Goal: Information Seeking & Learning: Learn about a topic

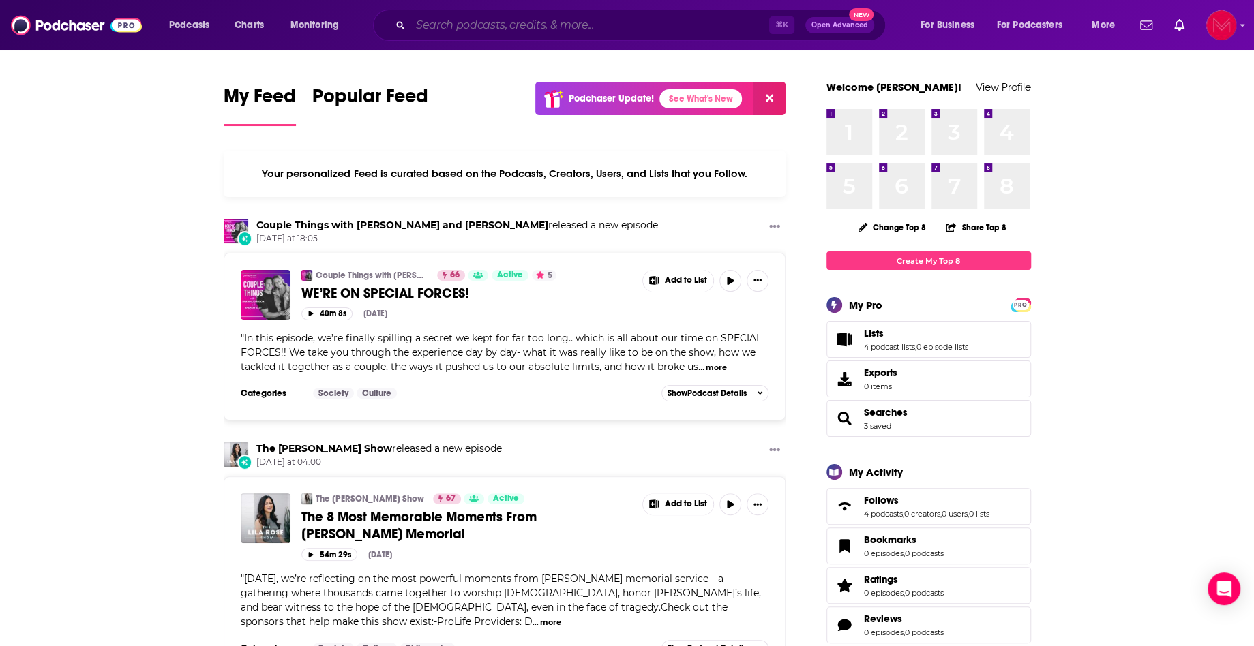
click at [491, 29] on input "Search podcasts, credits, & more..." at bounding box center [589, 25] width 359 height 22
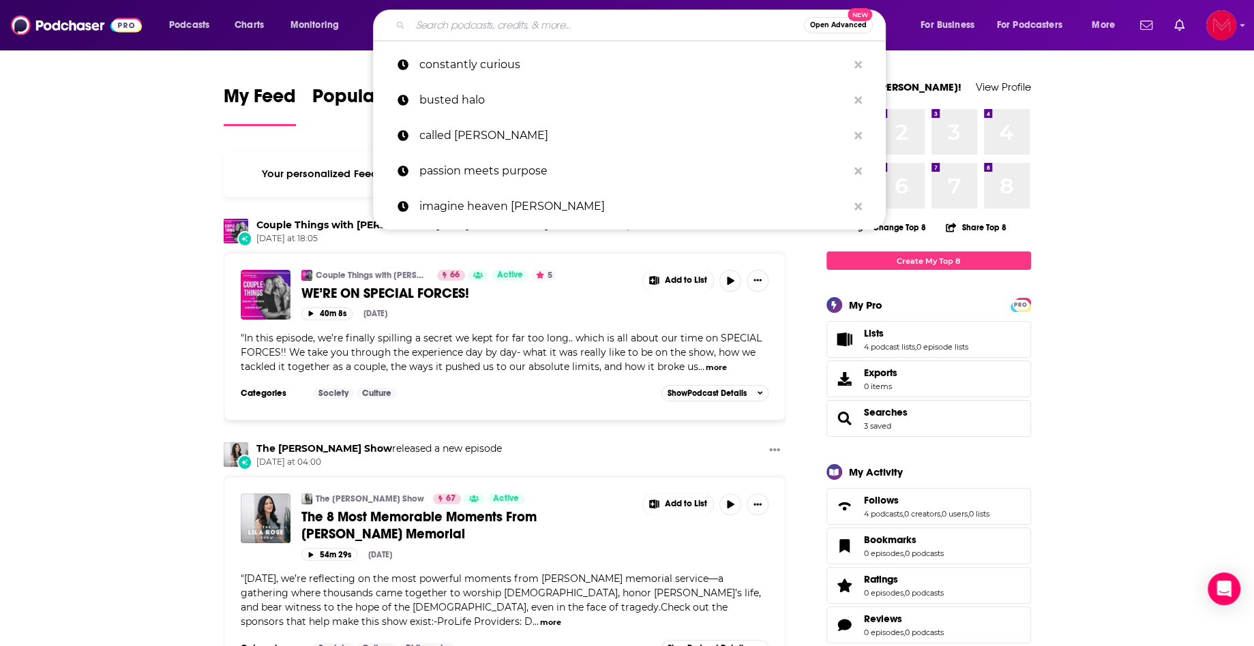
paste input "HOT1AM"
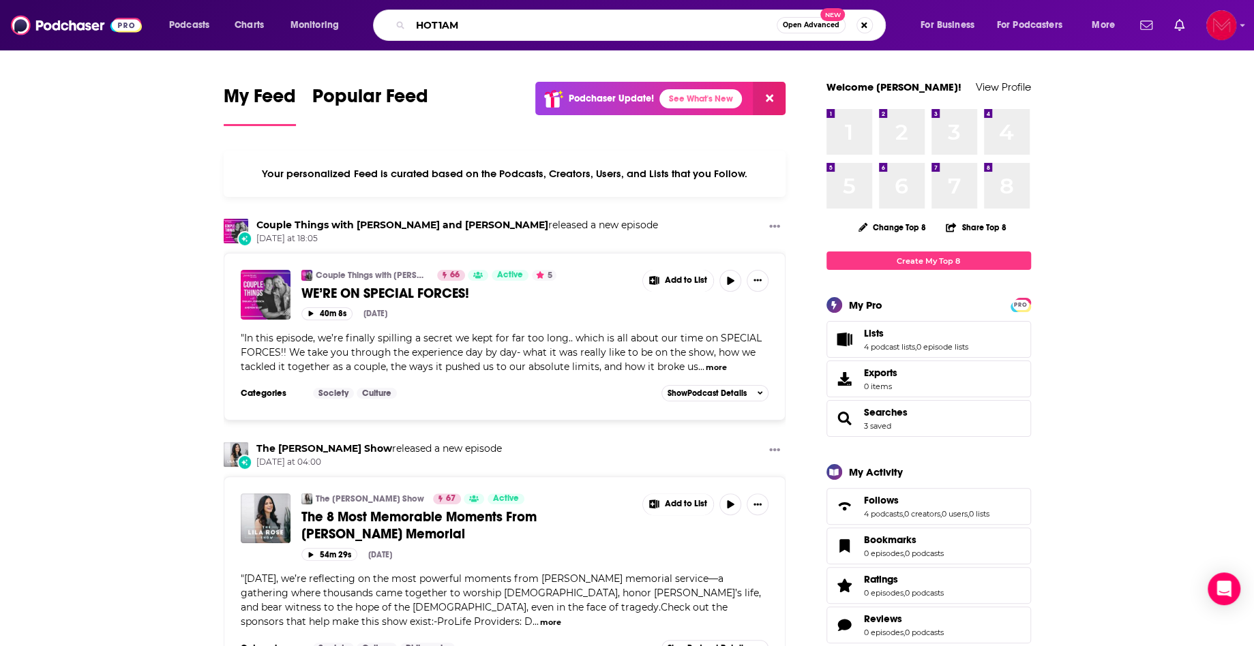
type input "HOT1AM"
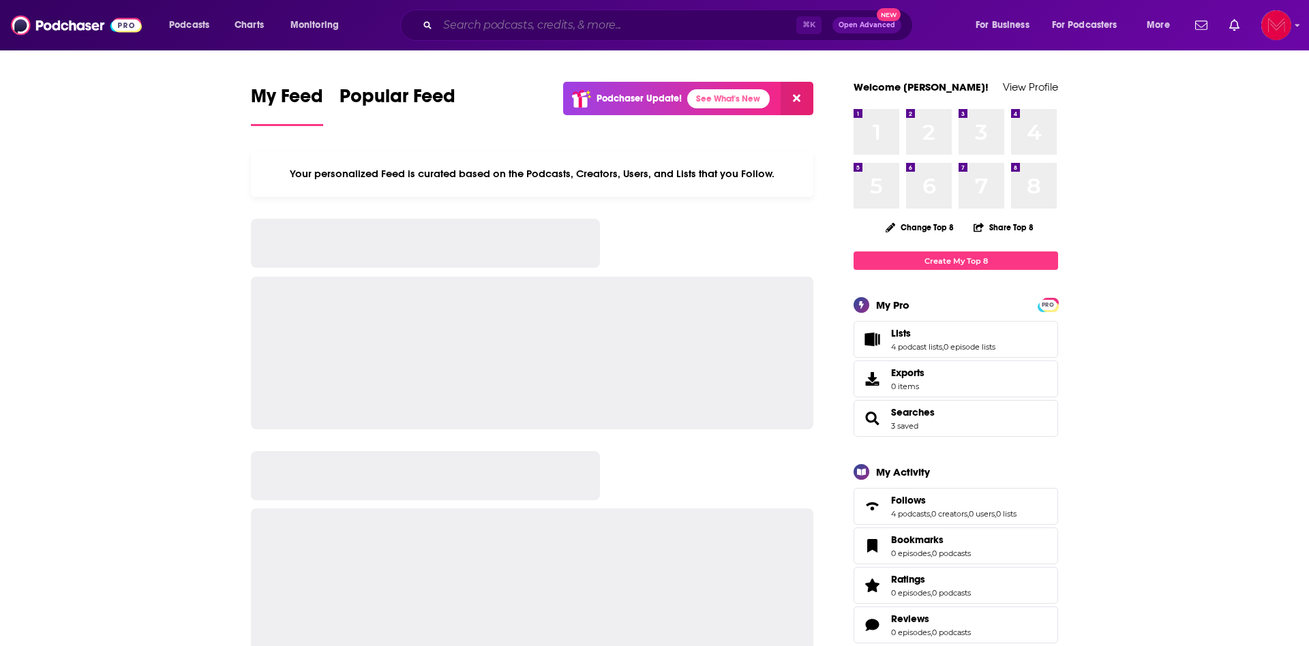
click at [642, 18] on input "Search podcasts, credits, & more..." at bounding box center [617, 25] width 359 height 22
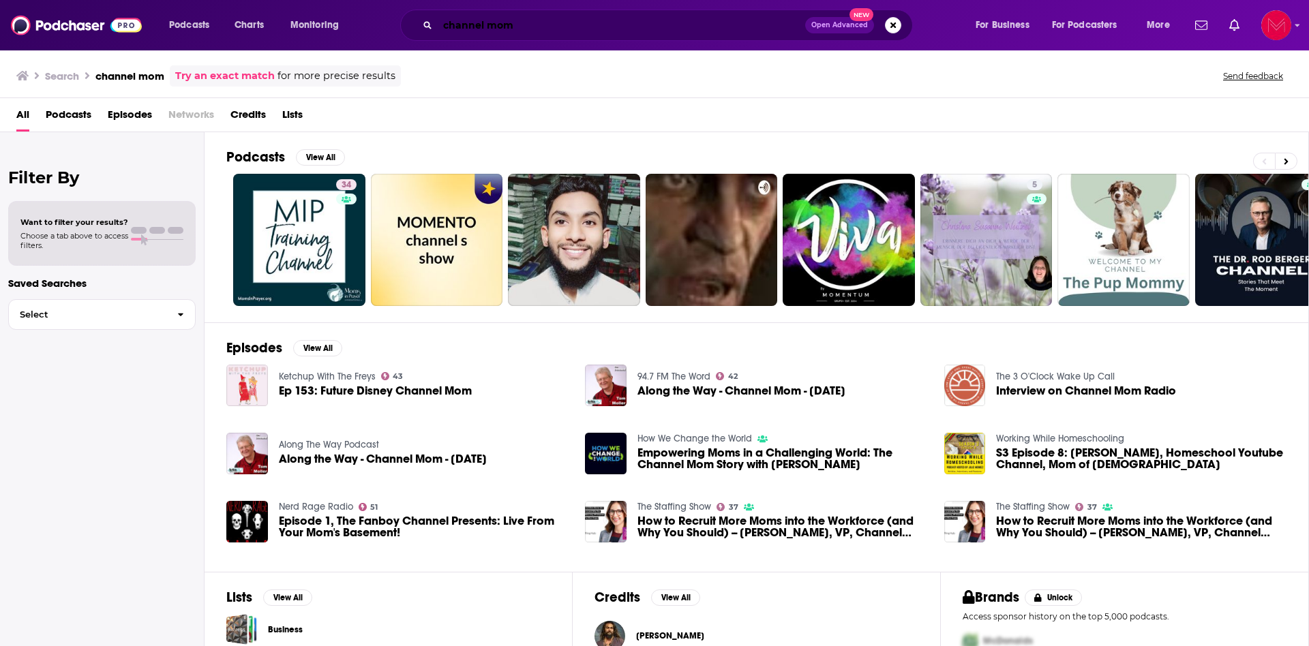
click at [487, 25] on input "channel mom" at bounding box center [621, 25] width 367 height 22
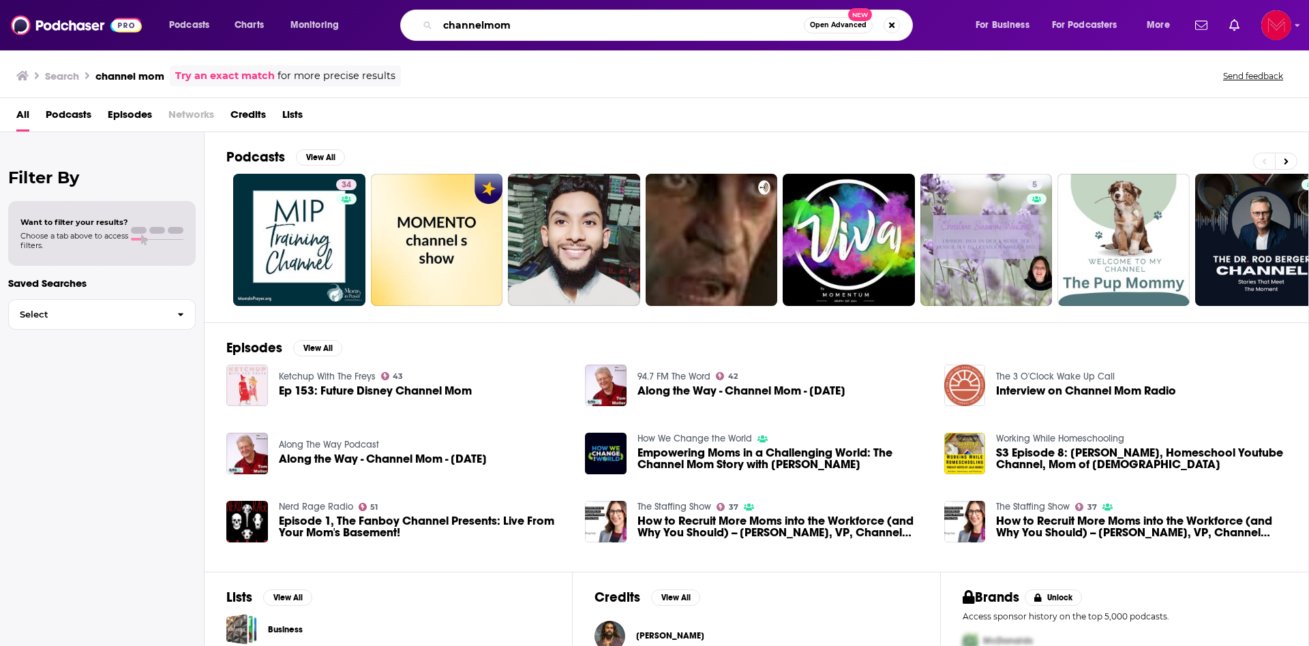
type input "channelmom"
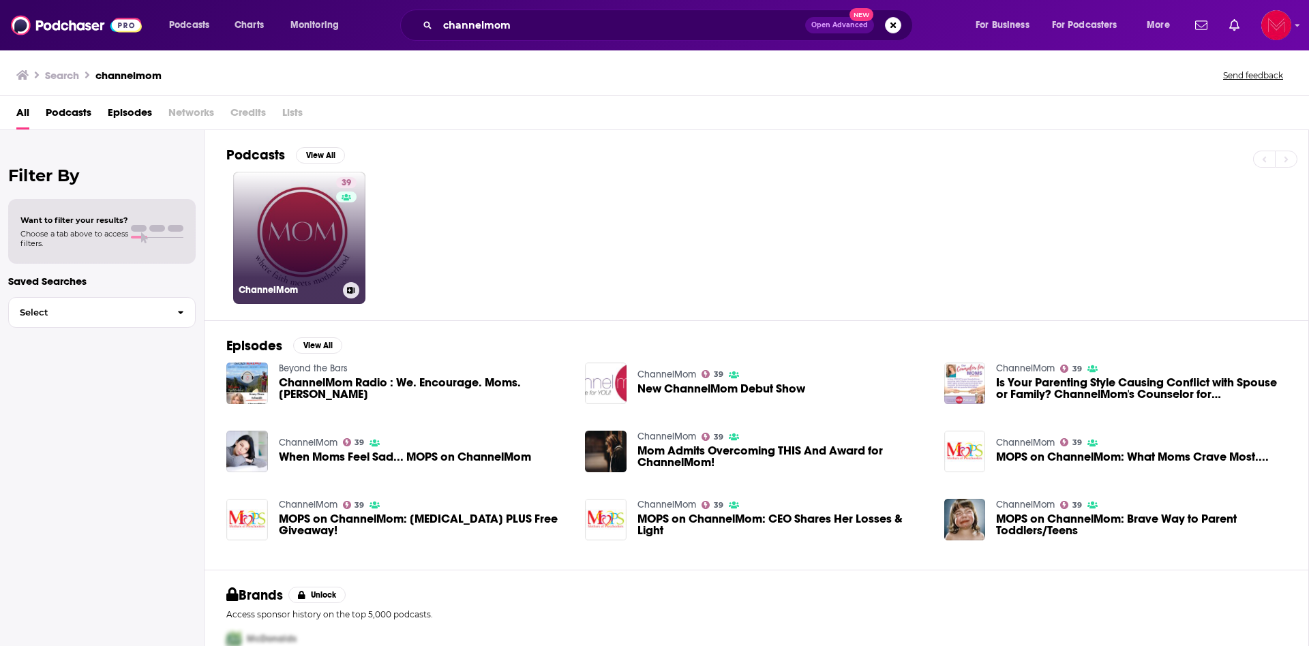
click at [278, 226] on link "39 ChannelMom" at bounding box center [299, 238] width 132 height 132
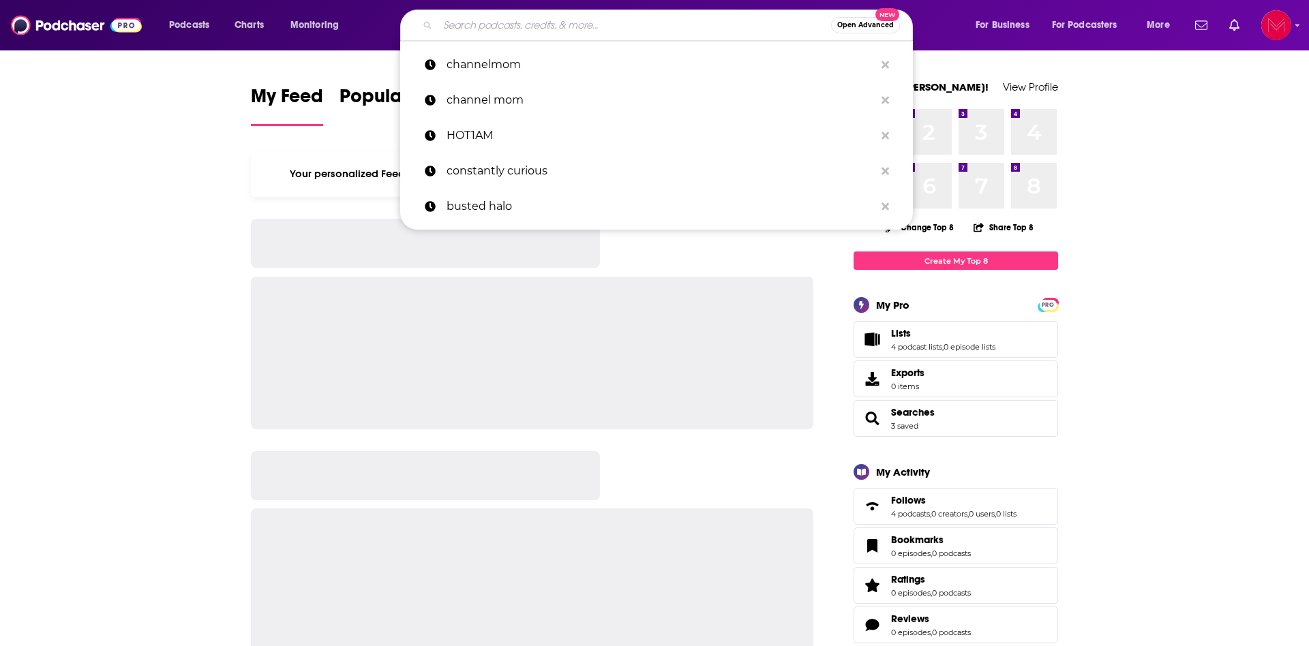
click at [511, 22] on input "Search podcasts, credits, & more..." at bounding box center [634, 25] width 393 height 22
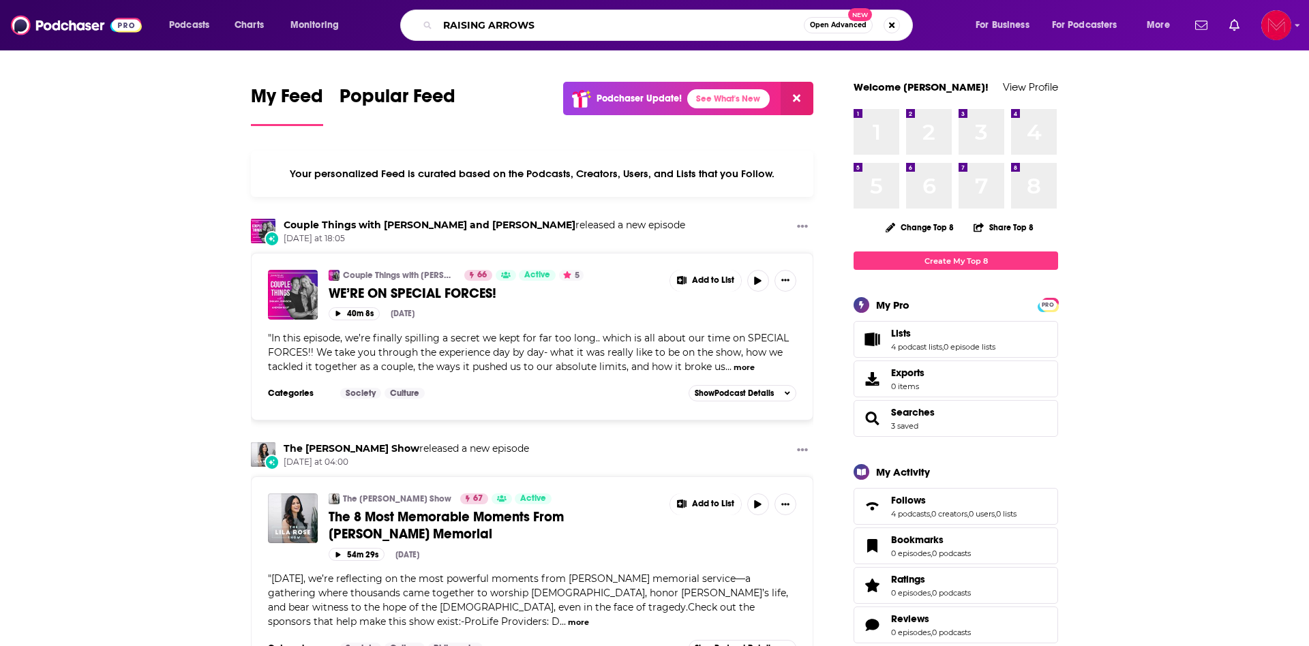
type input "RAISING ARROWS"
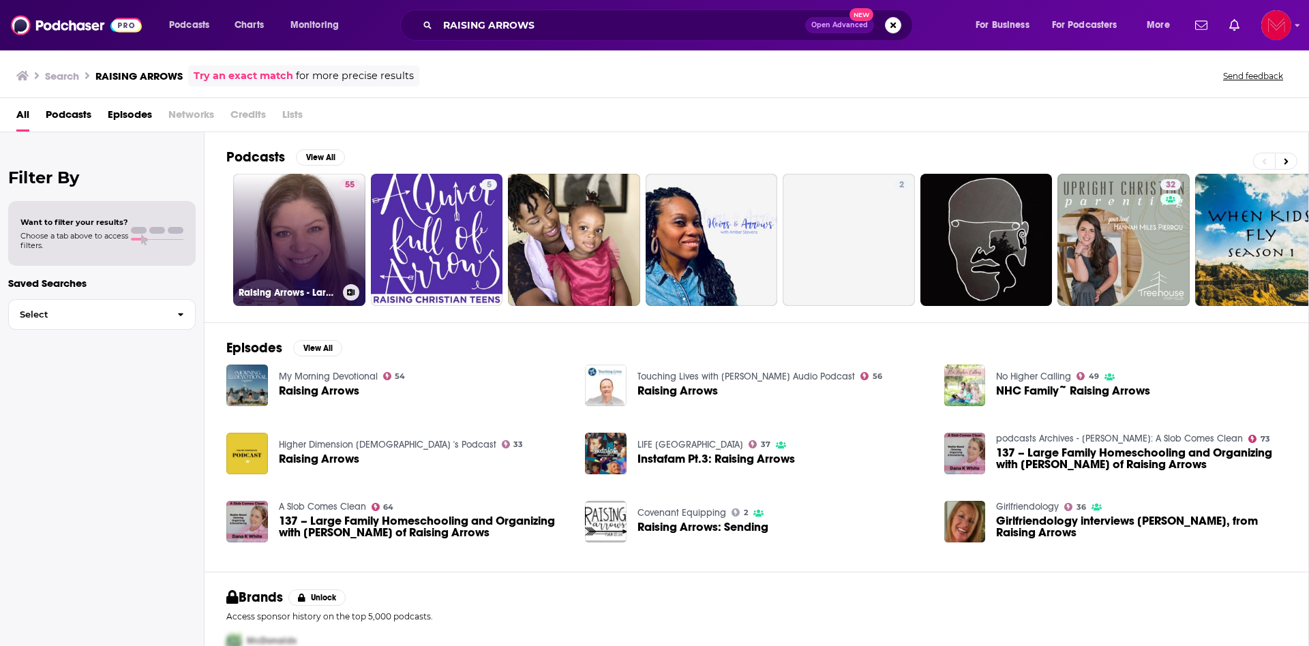
click at [267, 215] on link "55 Raising Arrows - Large Family Homeschool Life" at bounding box center [299, 240] width 132 height 132
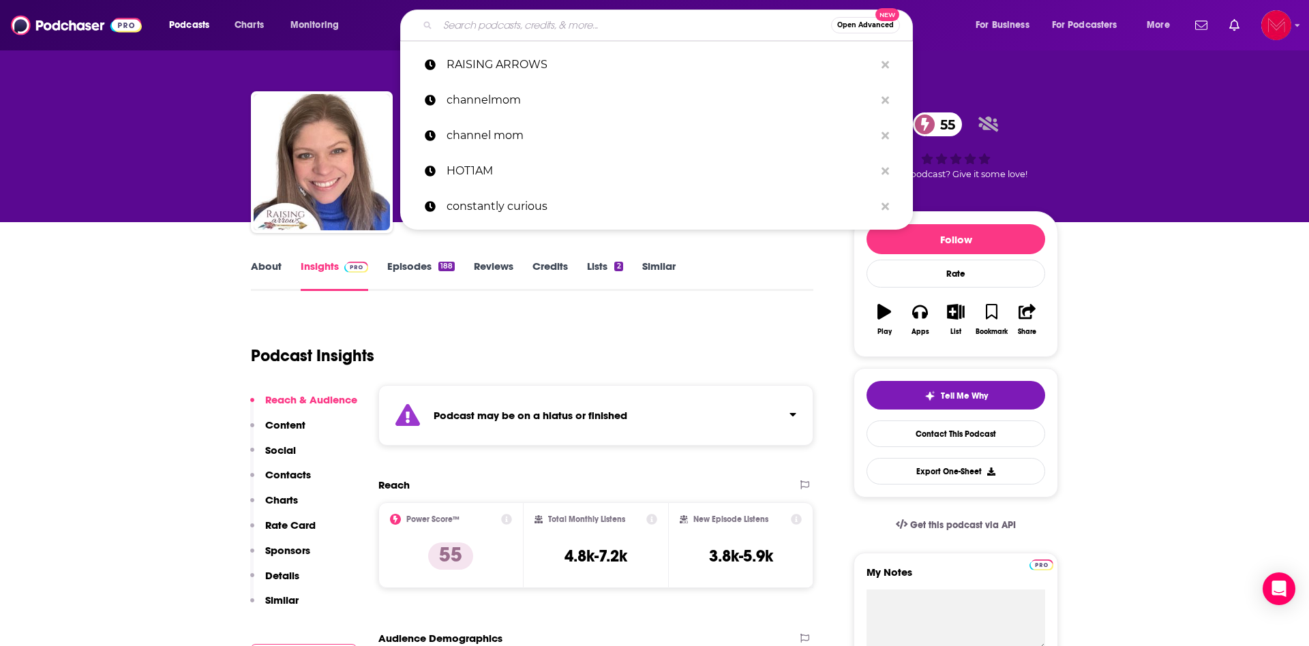
click at [633, 35] on input "Search podcasts, credits, & more..." at bounding box center [634, 25] width 393 height 22
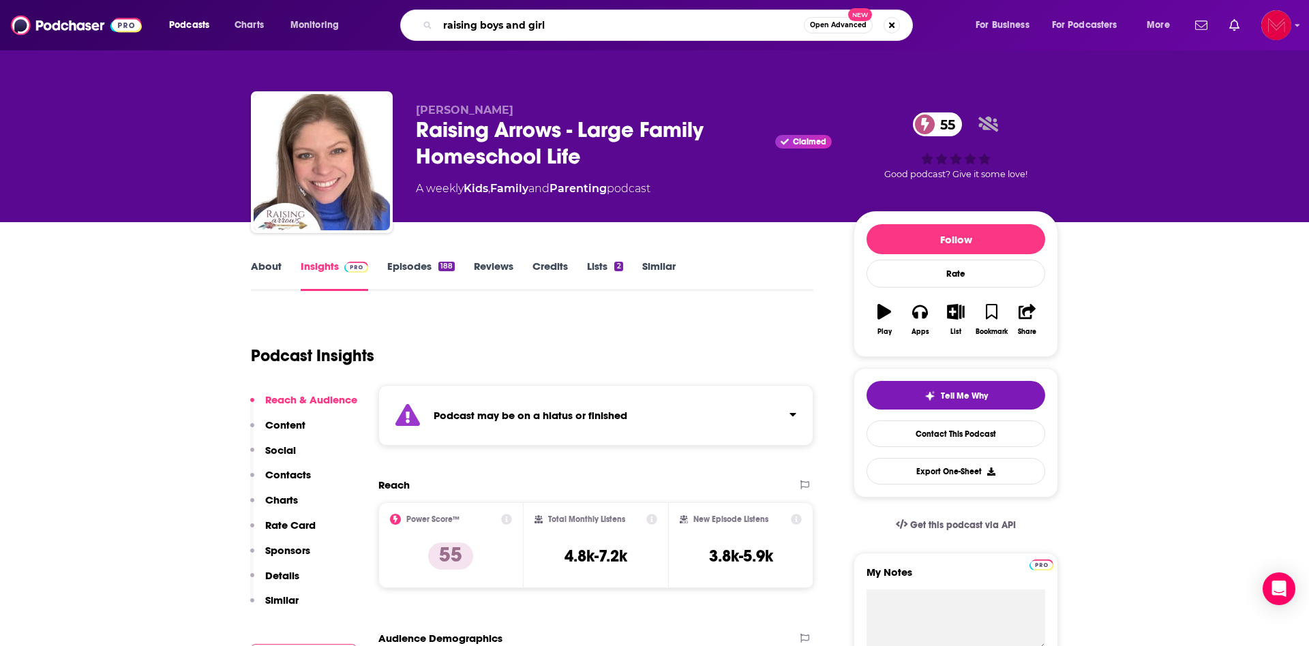
type input "raising boys and girls"
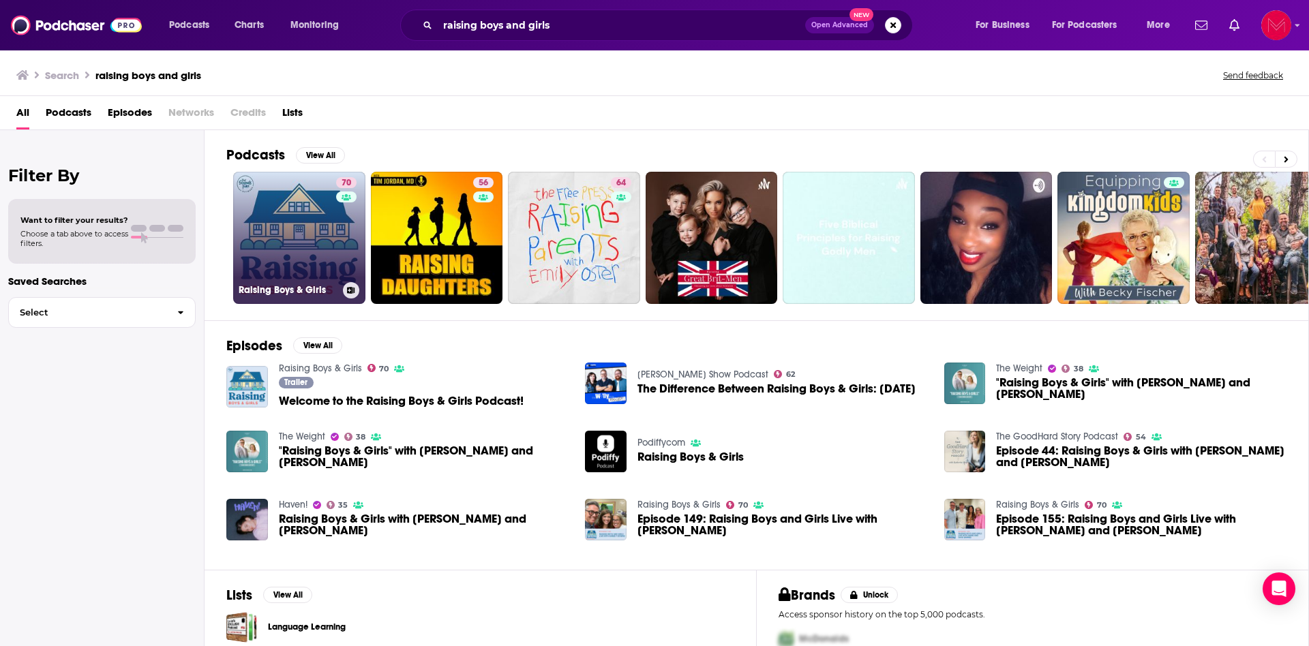
click at [291, 231] on link "70 Raising Boys & Girls" at bounding box center [299, 238] width 132 height 132
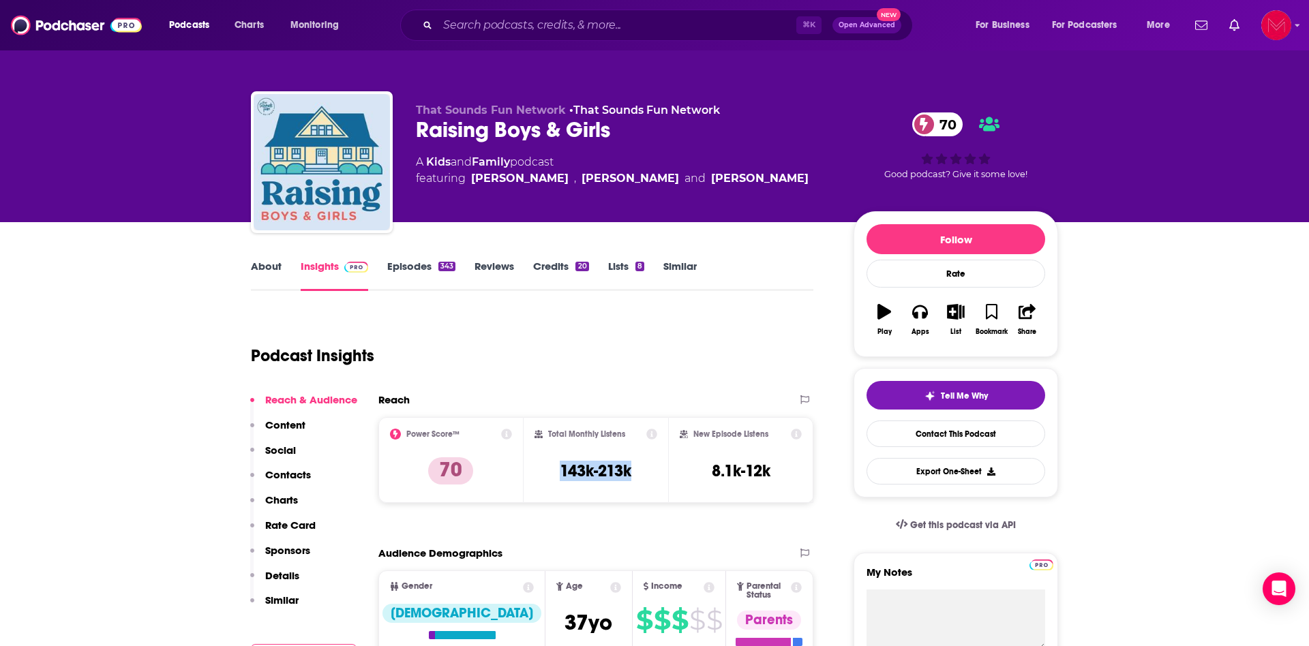
drag, startPoint x: 633, startPoint y: 472, endPoint x: 557, endPoint y: 471, distance: 76.4
click at [557, 471] on div "Total Monthly Listens 143k-213k" at bounding box center [596, 460] width 123 height 63
copy h3 "143k-213k"
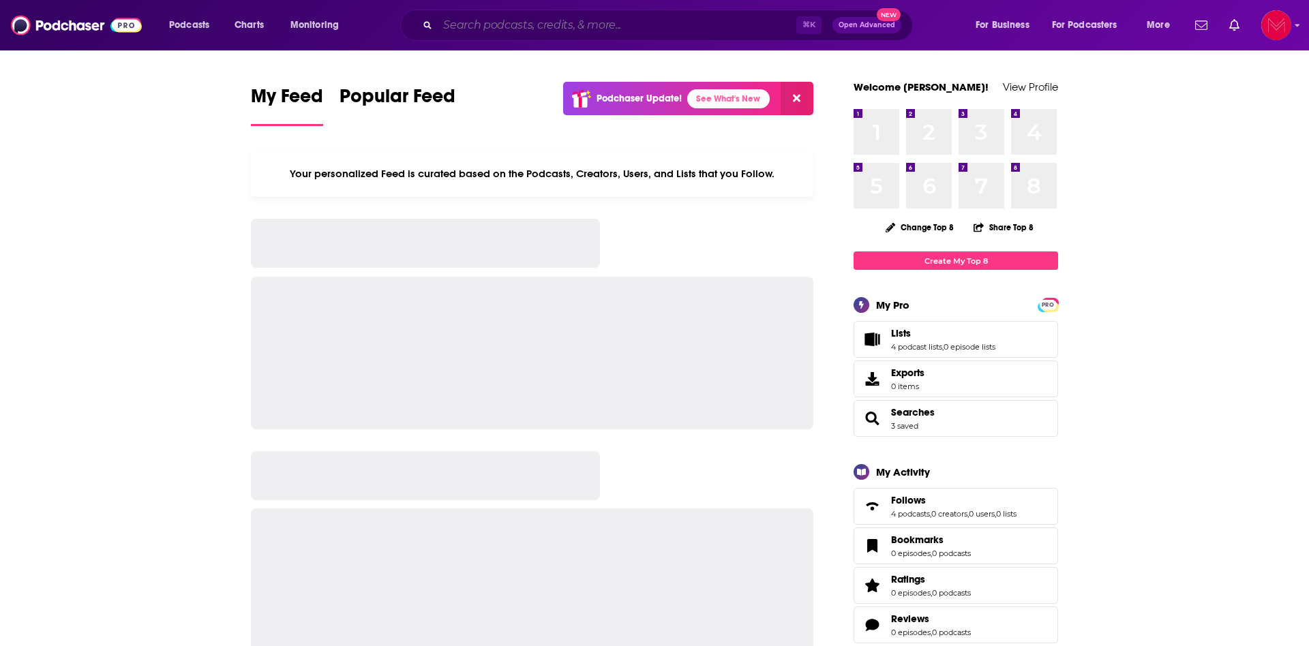
click at [586, 27] on input "Search podcasts, credits, & more..." at bounding box center [617, 25] width 359 height 22
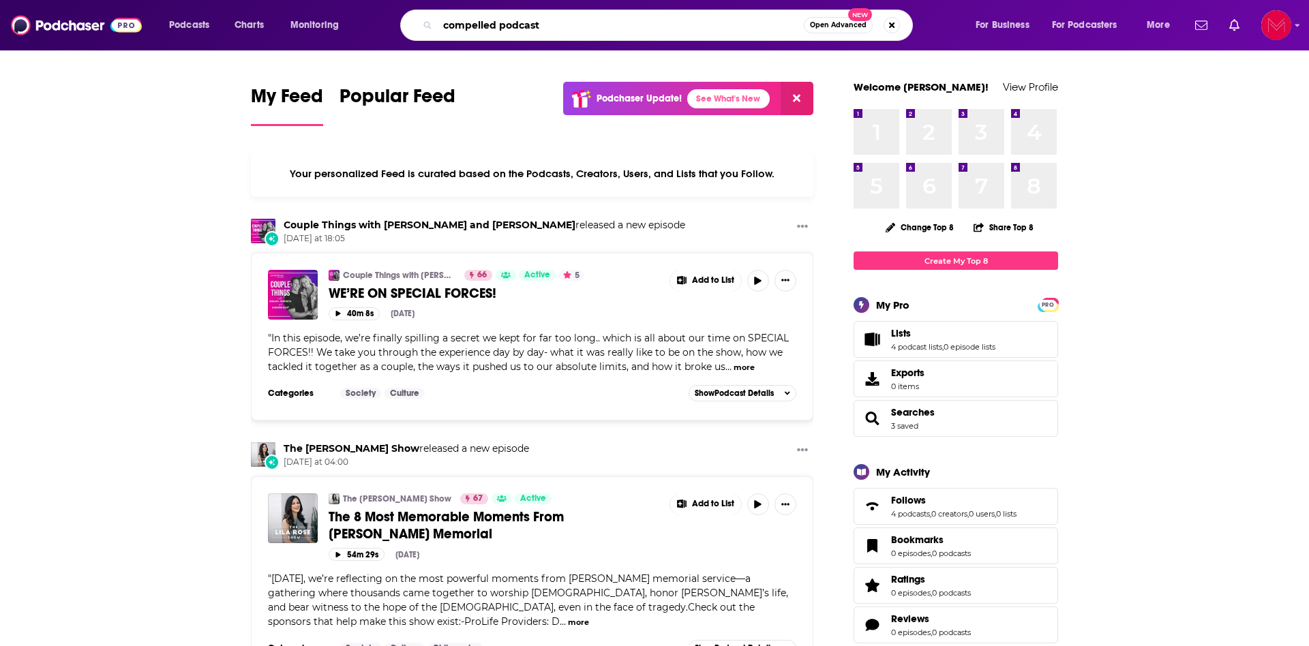
type input "compelled podcast"
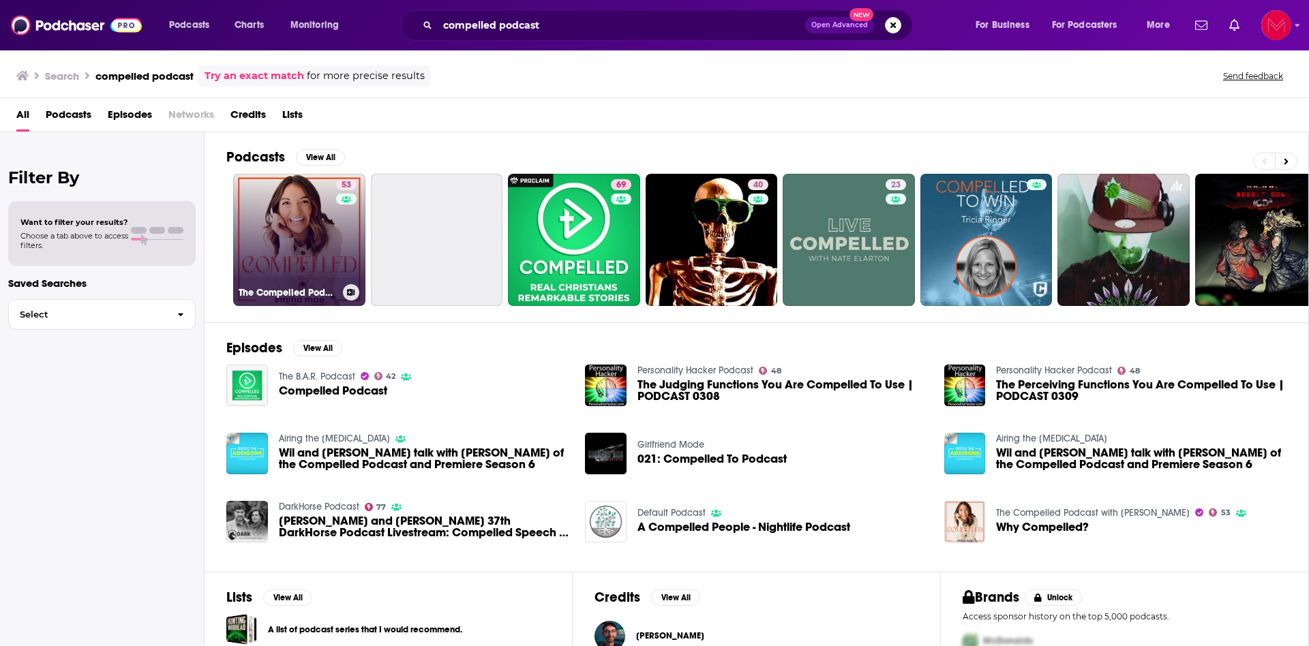
click at [282, 237] on link "53 The Compelled Podcast with Emma Mae" at bounding box center [299, 240] width 132 height 132
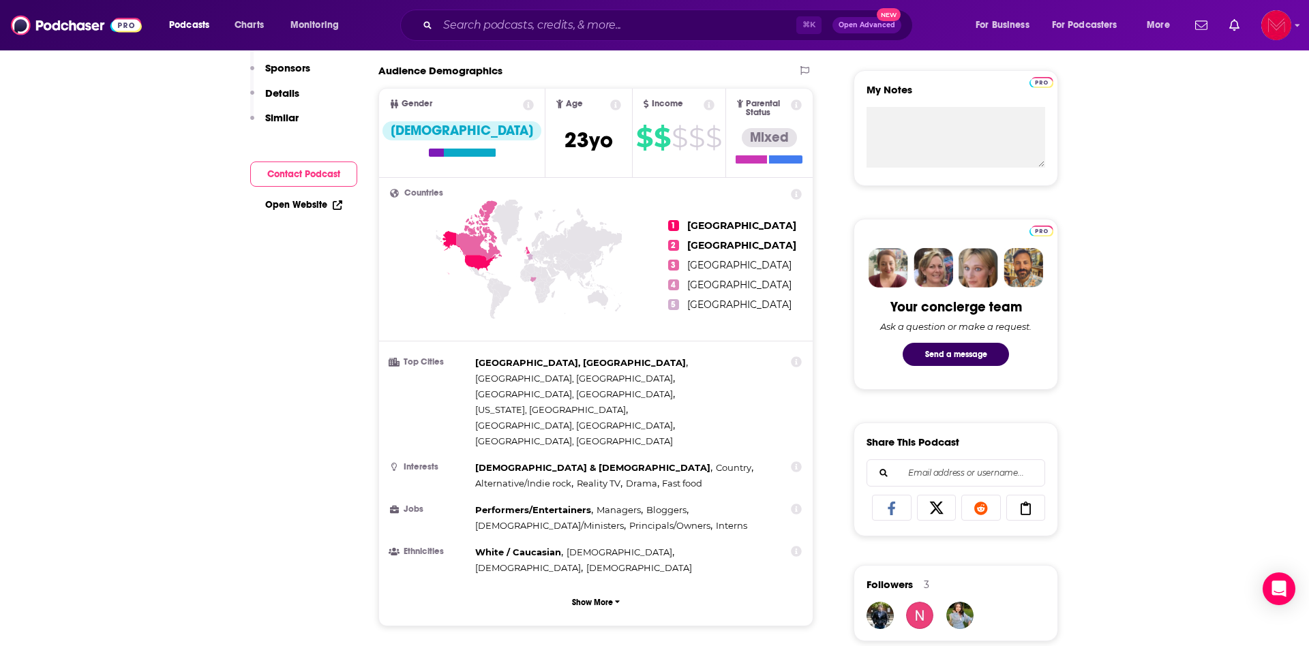
scroll to position [824, 0]
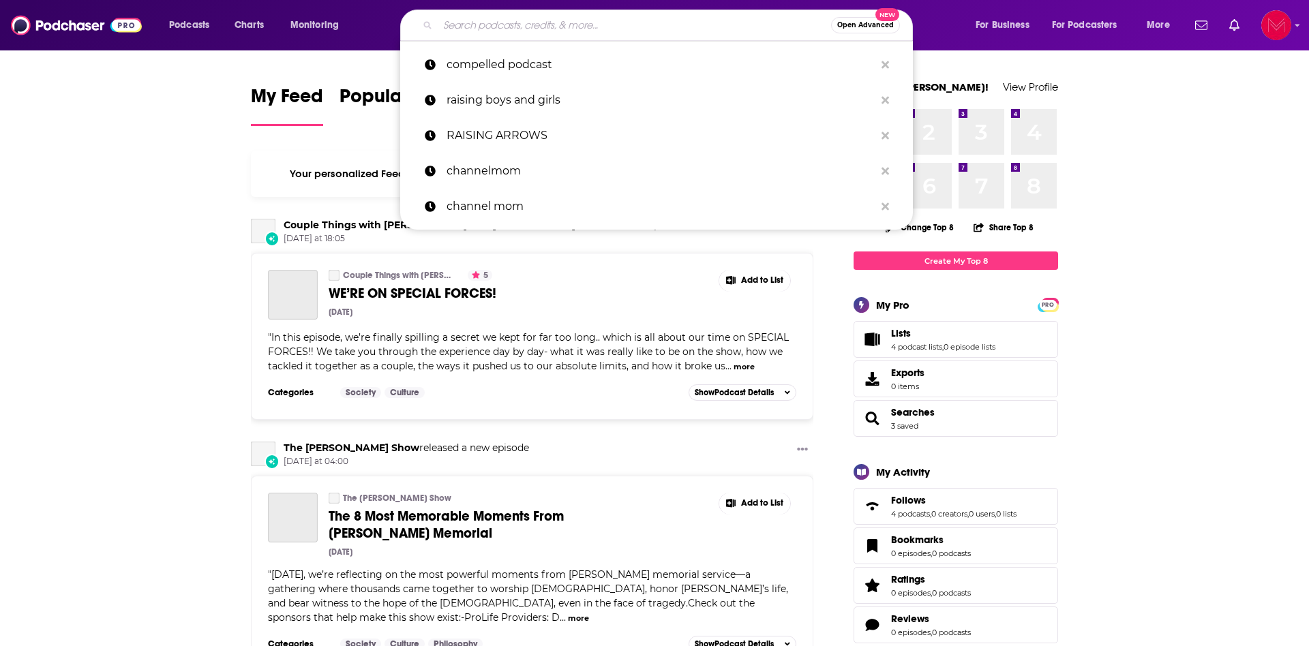
click at [601, 31] on input "Search podcasts, credits, & more..." at bounding box center [634, 25] width 393 height 22
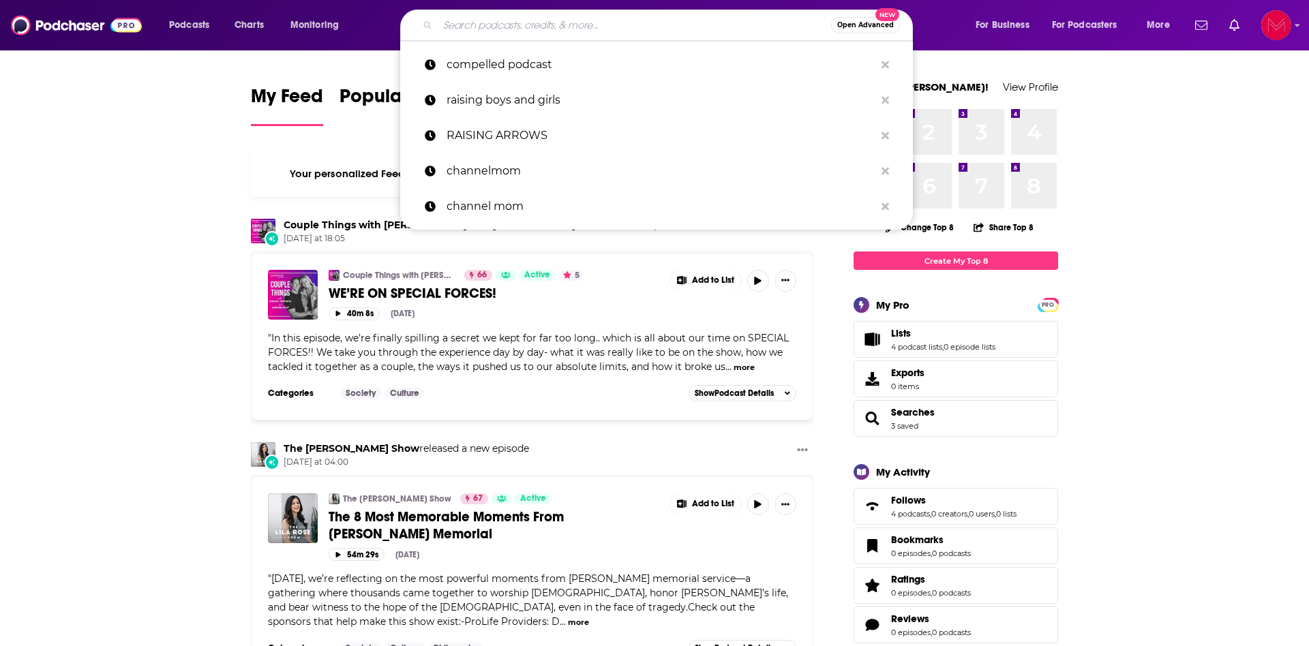
paste input "The [PERSON_NAME] Podcast"
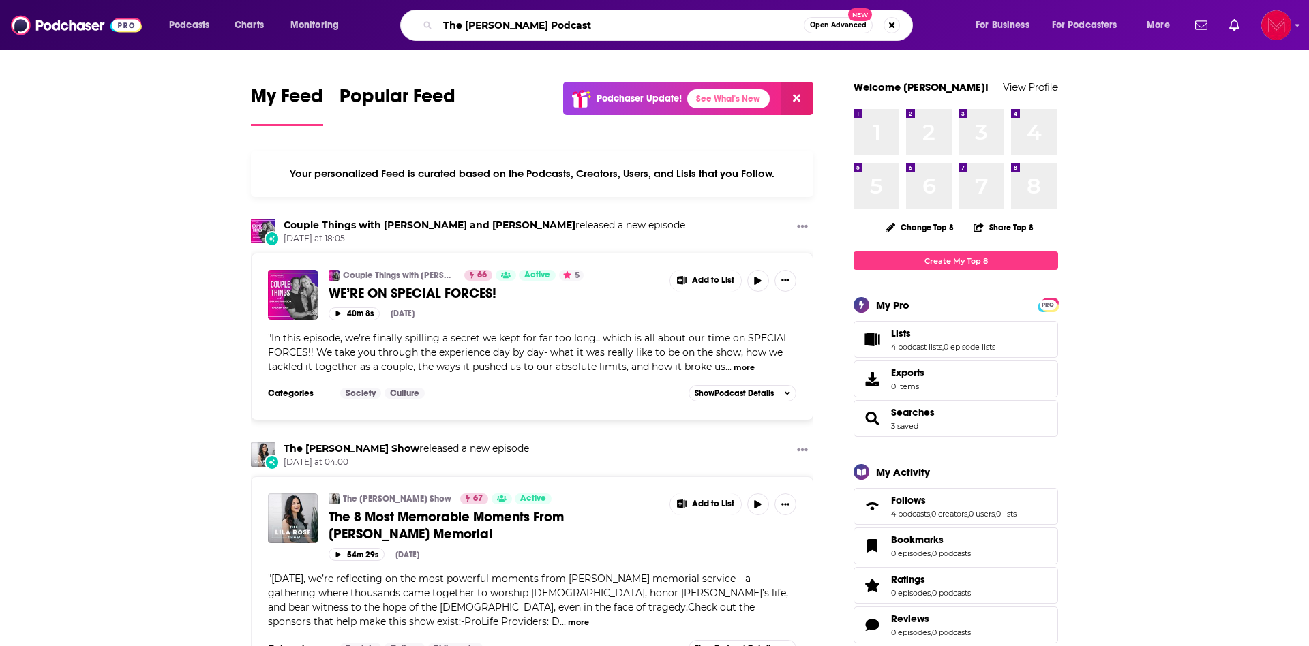
type input "The [PERSON_NAME] Podcast"
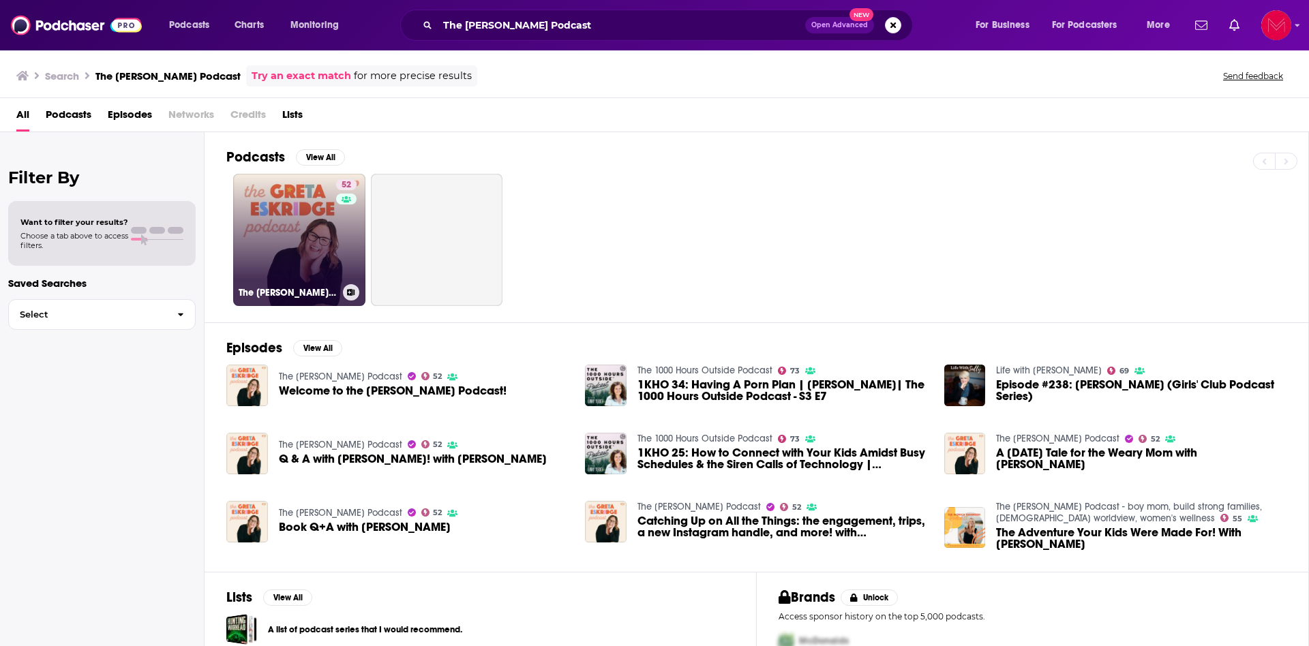
click at [286, 249] on link "52 The [PERSON_NAME] Podcast" at bounding box center [299, 240] width 132 height 132
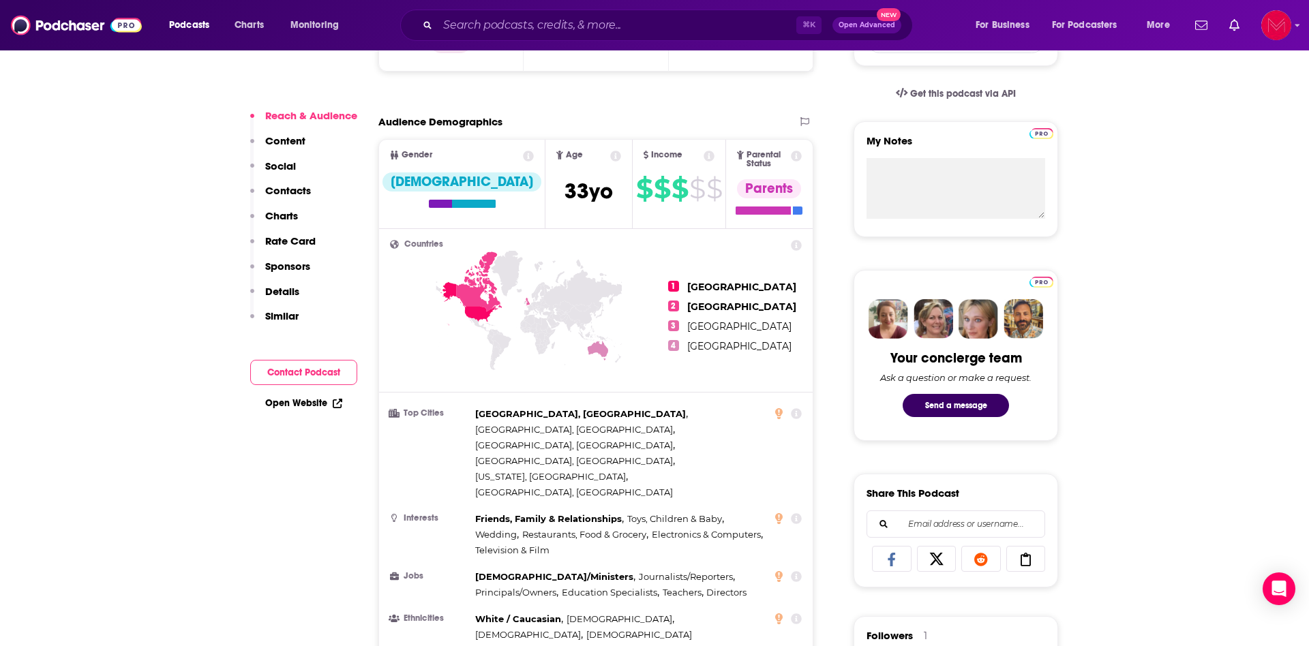
scroll to position [685, 0]
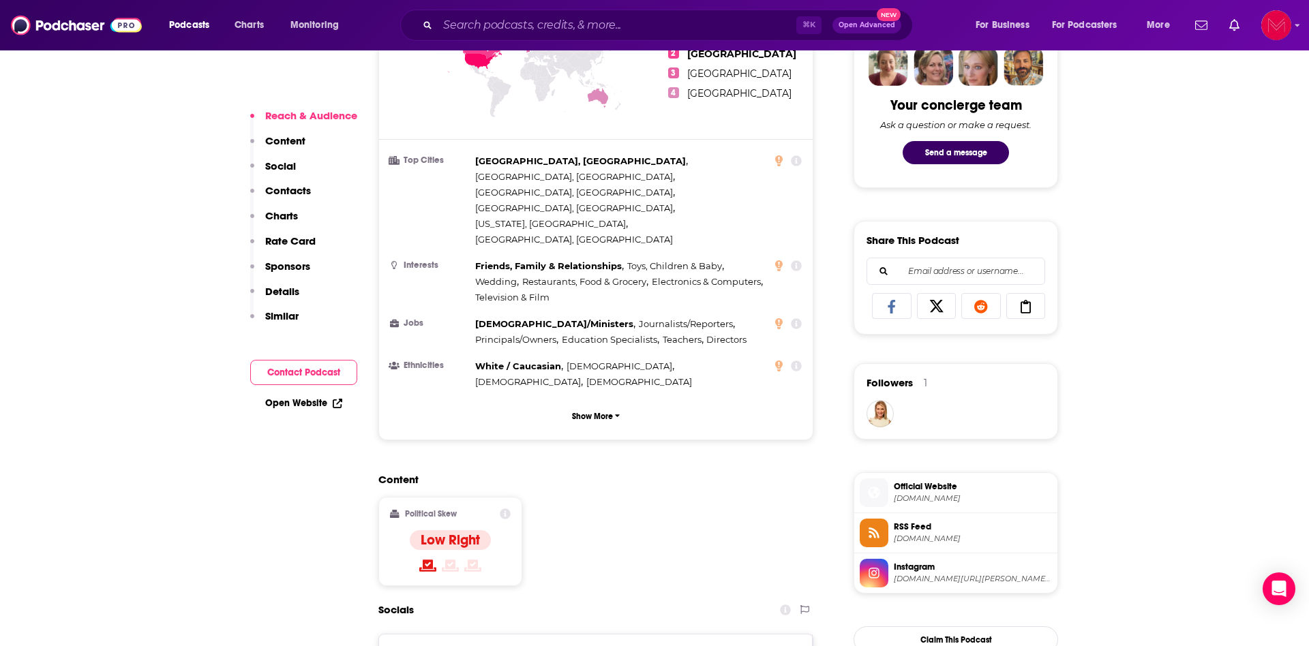
click at [937, 574] on span "instagram.com/greta.eskridge" at bounding box center [973, 579] width 158 height 10
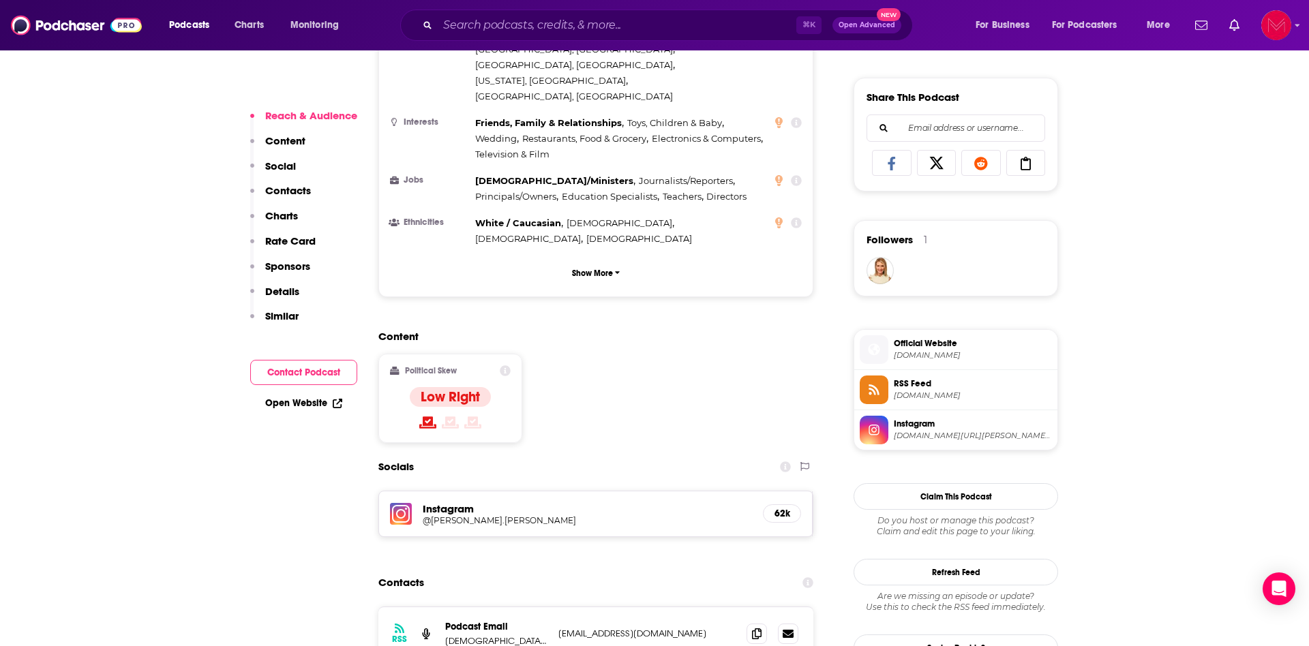
scroll to position [832, 0]
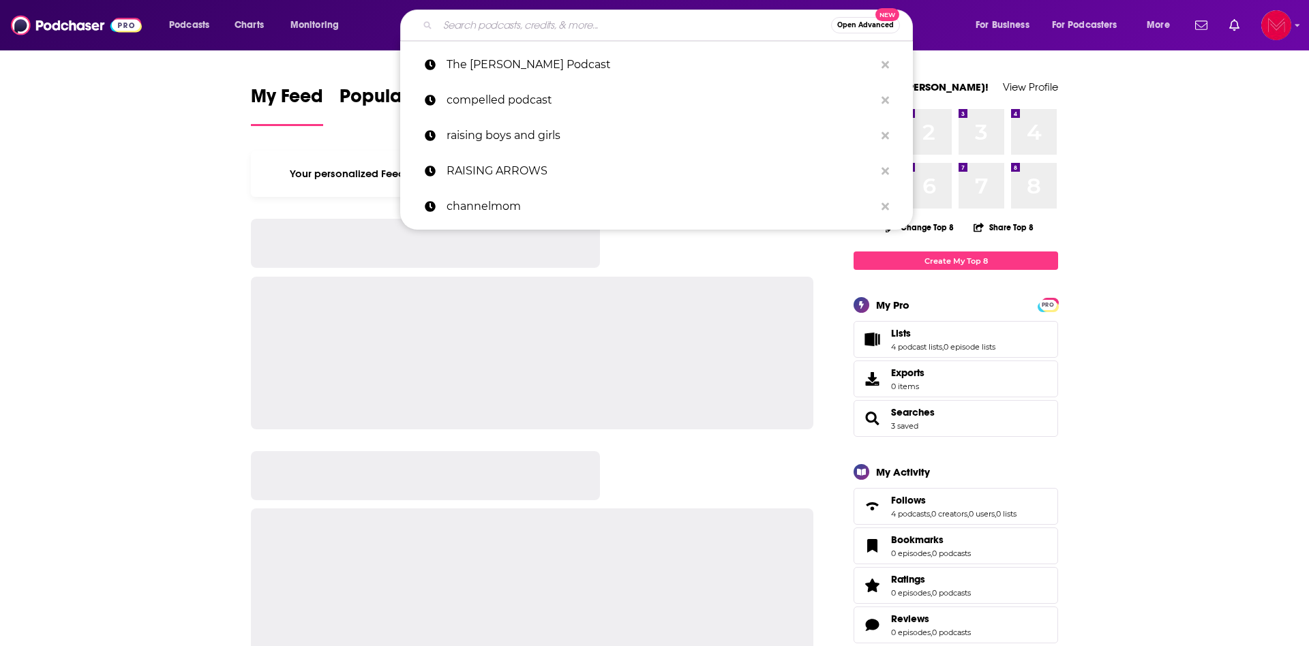
click at [588, 32] on input "Search podcasts, credits, & more..." at bounding box center [634, 25] width 393 height 22
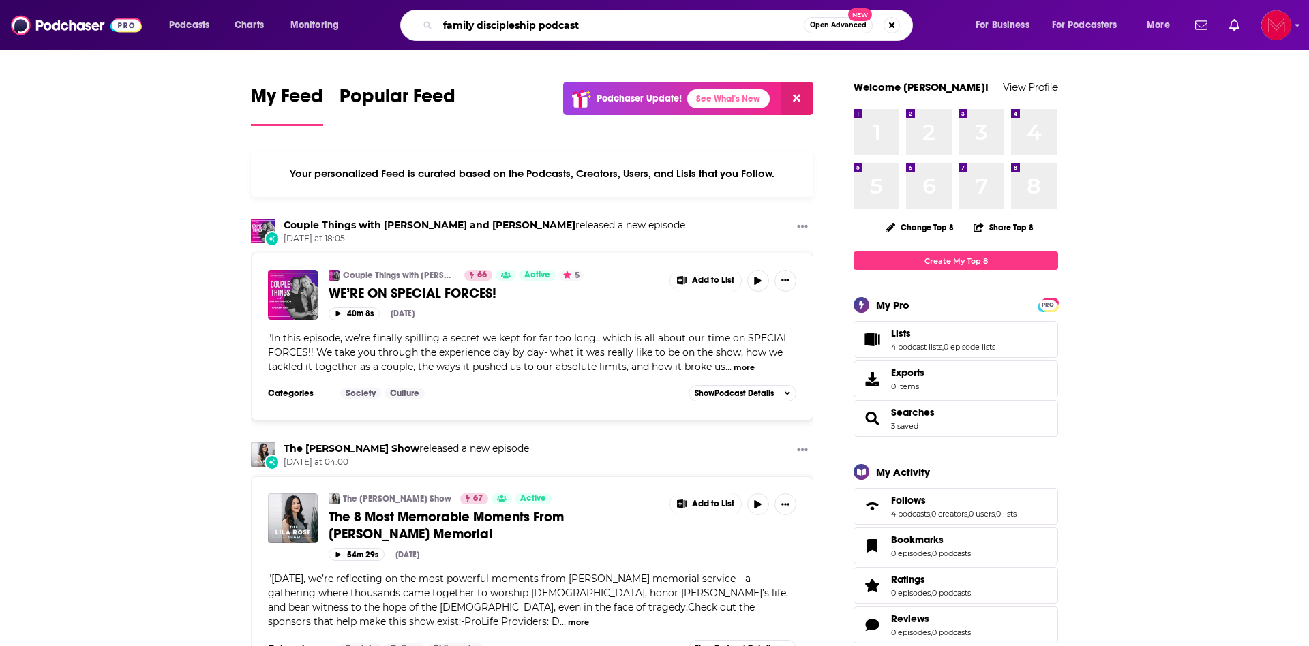
type input "family discipleship podcast"
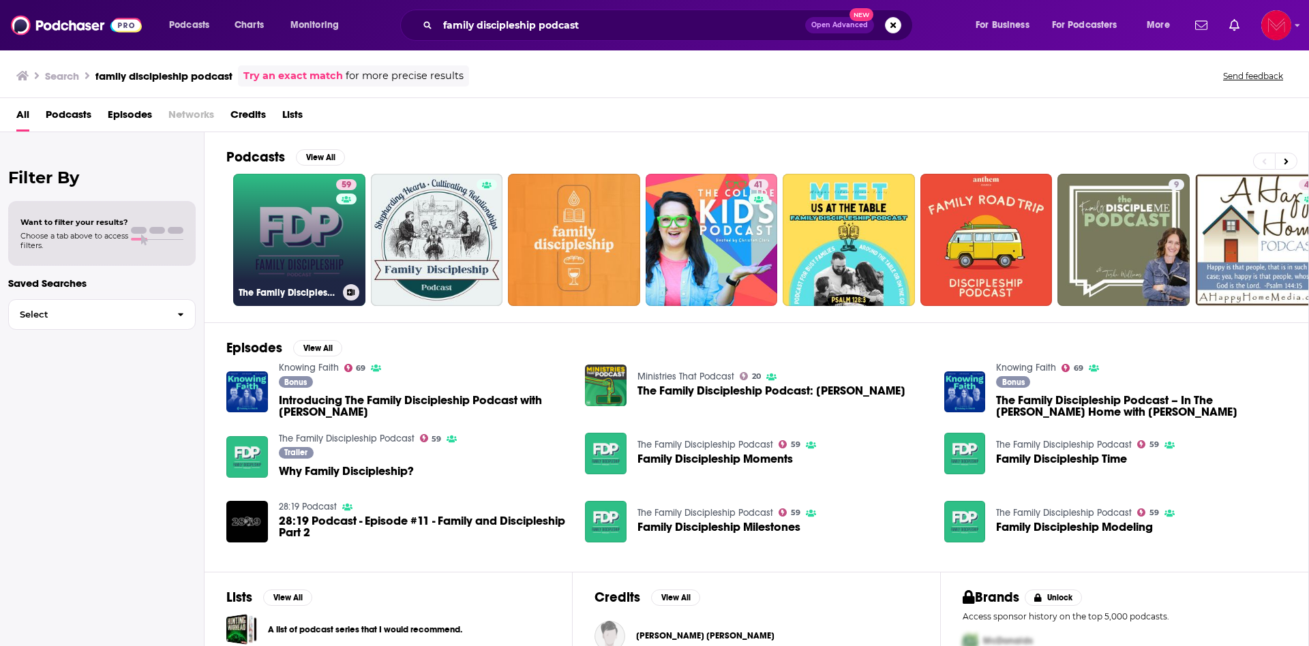
click at [318, 243] on link "59 The Family Discipleship Podcast" at bounding box center [299, 240] width 132 height 132
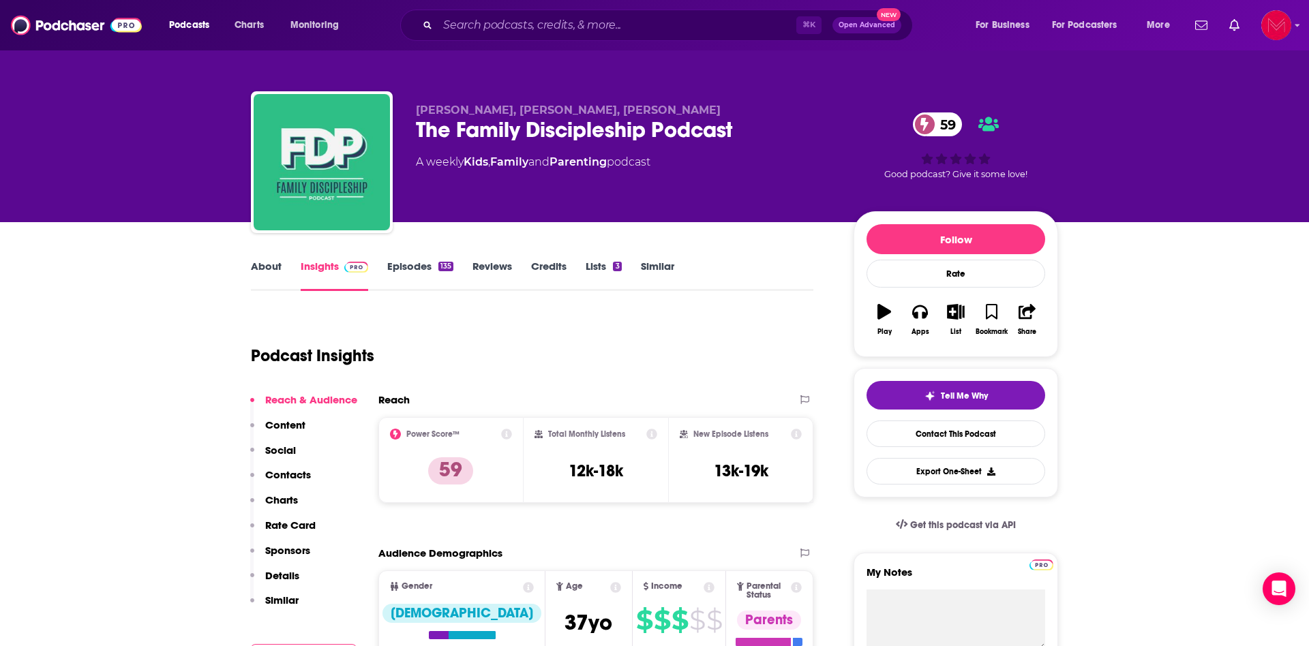
click at [405, 262] on link "Episodes 135" at bounding box center [420, 275] width 66 height 31
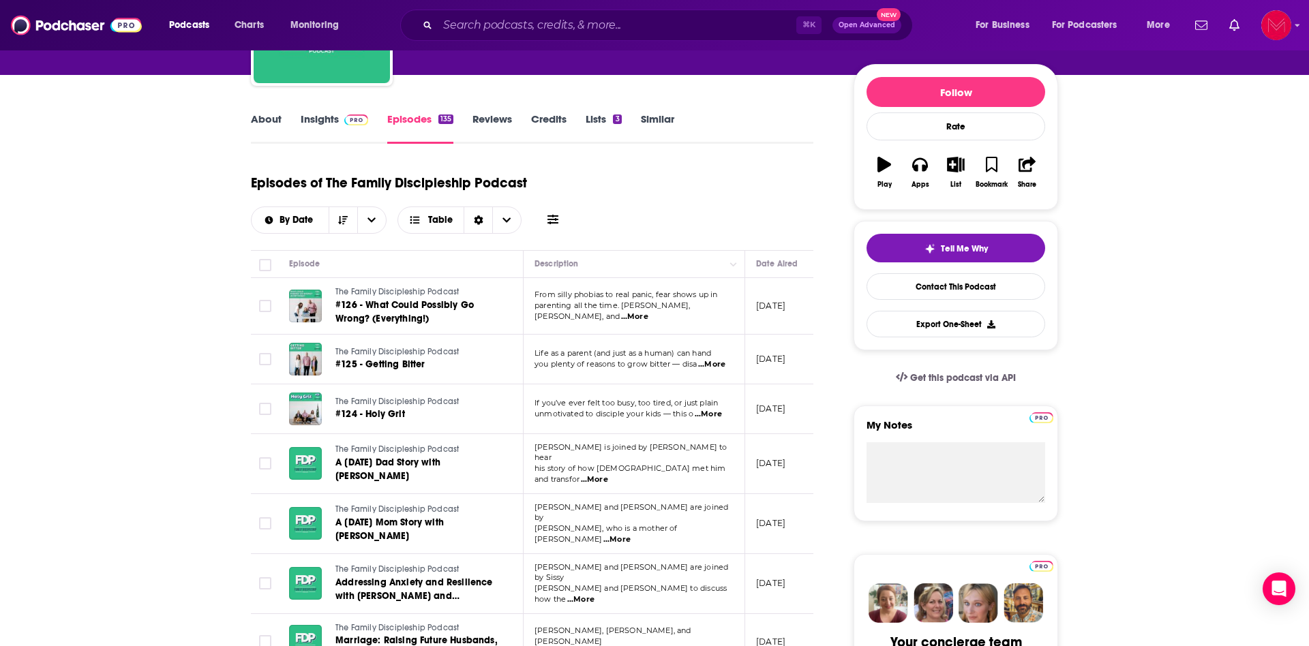
scroll to position [58, 0]
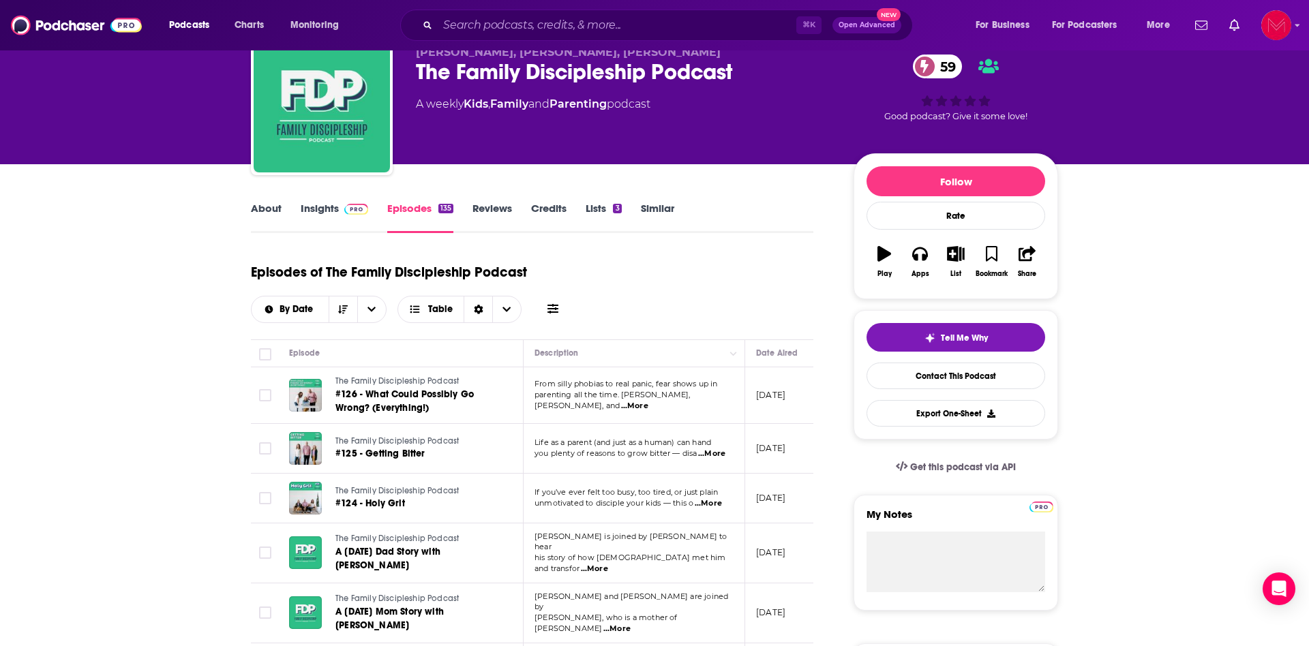
click at [256, 207] on link "About" at bounding box center [266, 217] width 31 height 31
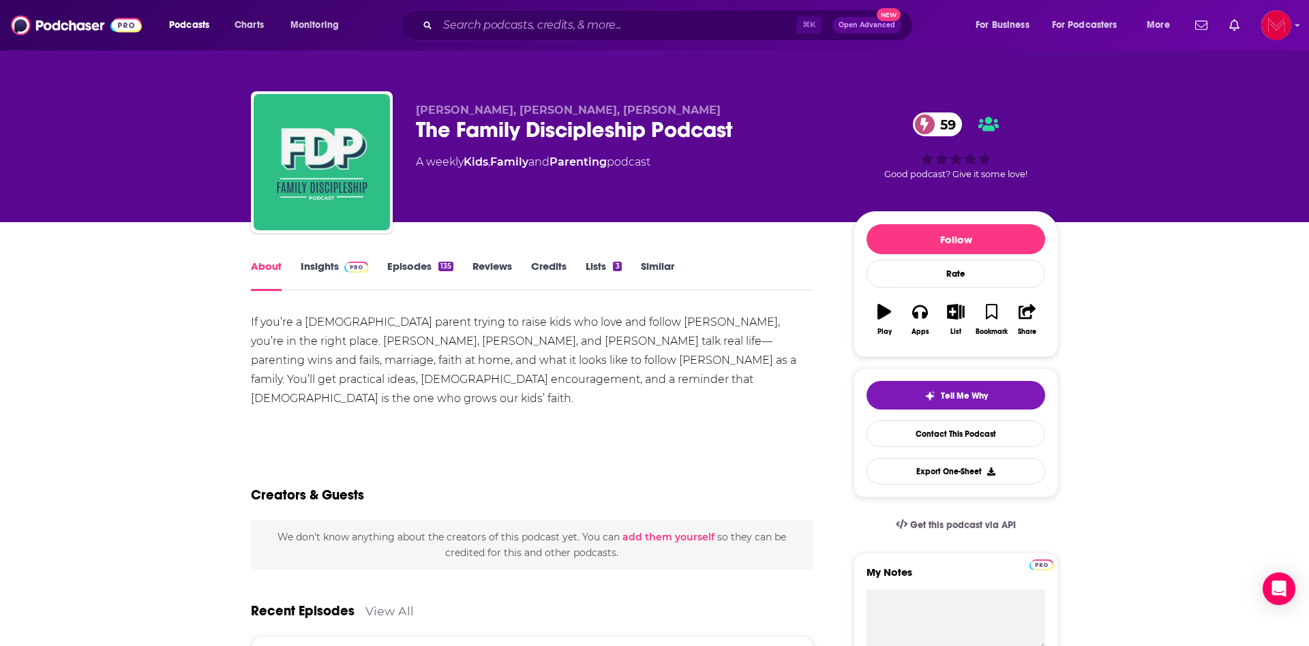
click at [322, 271] on link "Insights" at bounding box center [334, 275] width 67 height 31
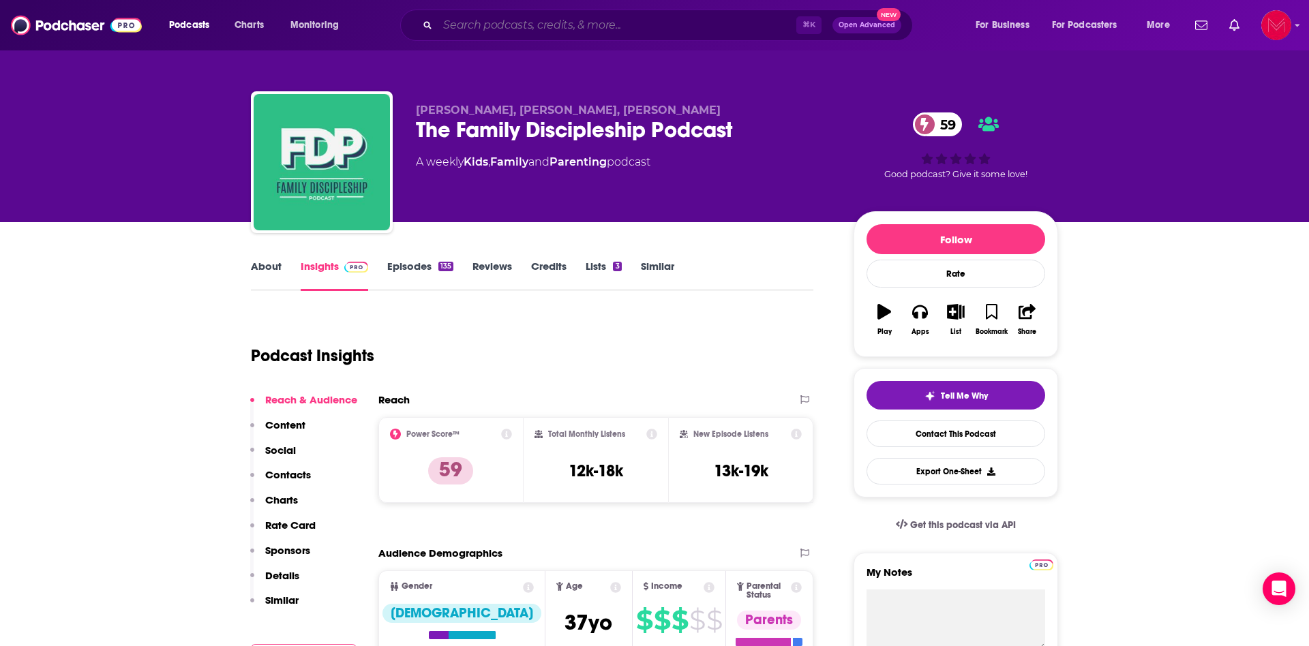
click at [527, 22] on input "Search podcasts, credits, & more..." at bounding box center [617, 25] width 359 height 22
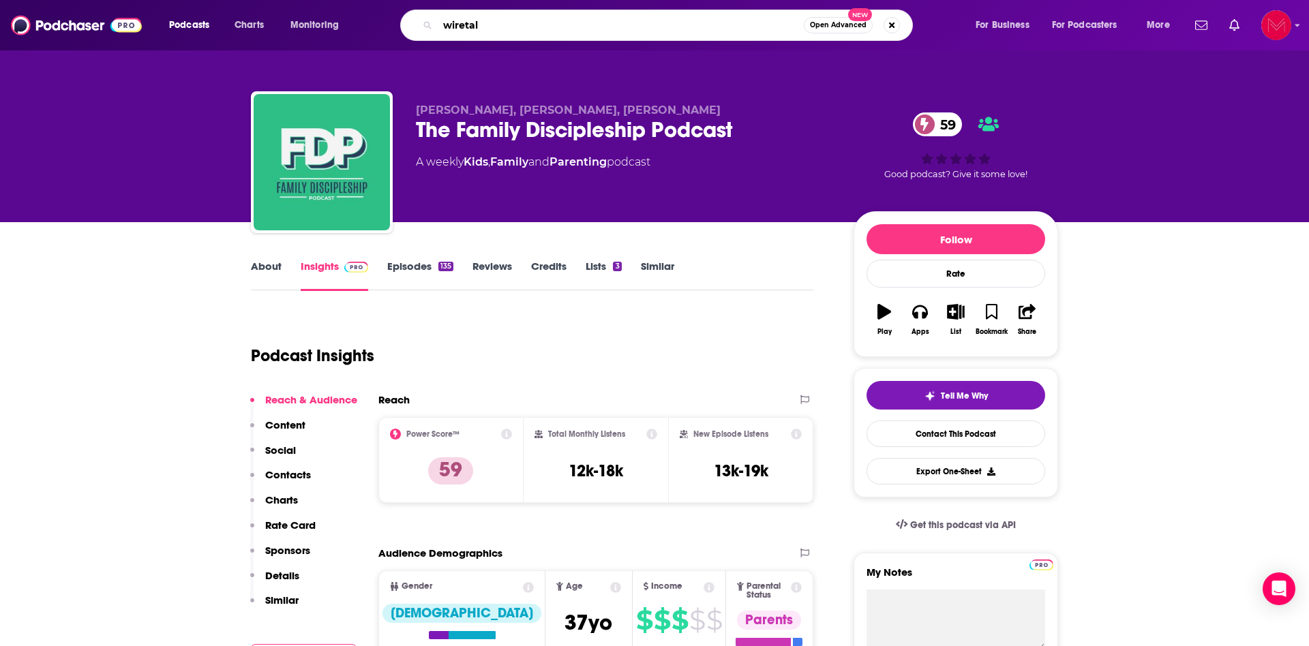
type input "wiretalk"
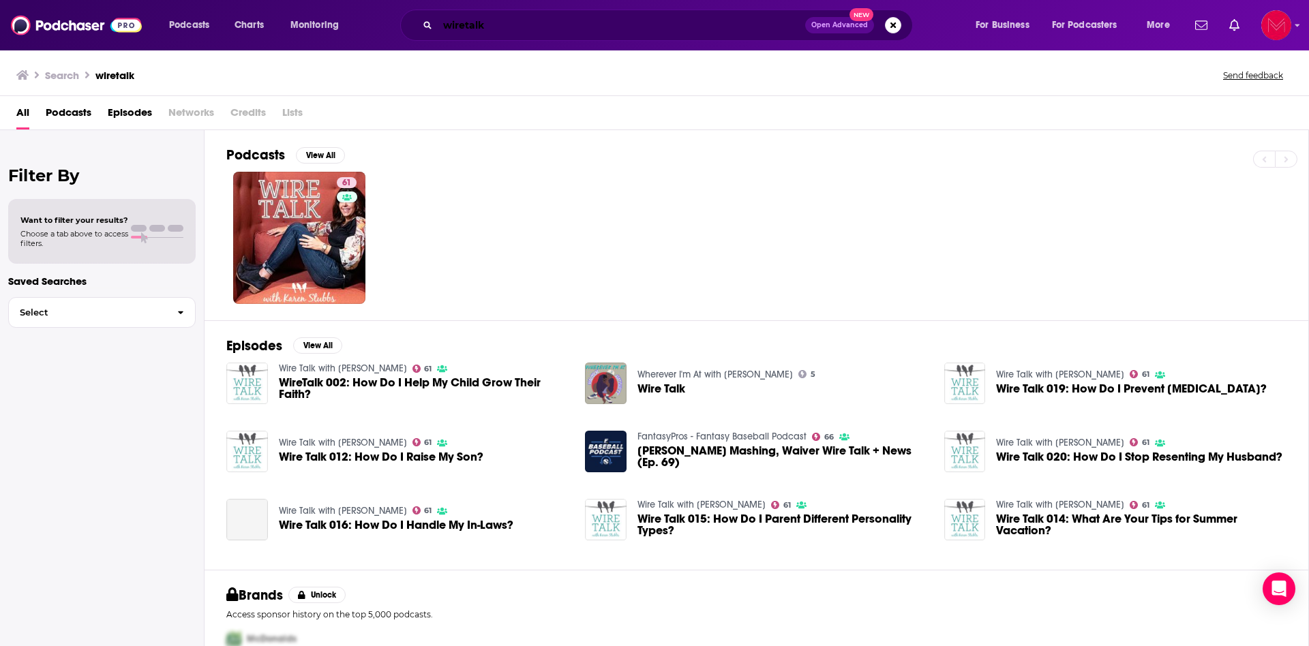
click at [532, 25] on input "wiretalk" at bounding box center [621, 25] width 367 height 22
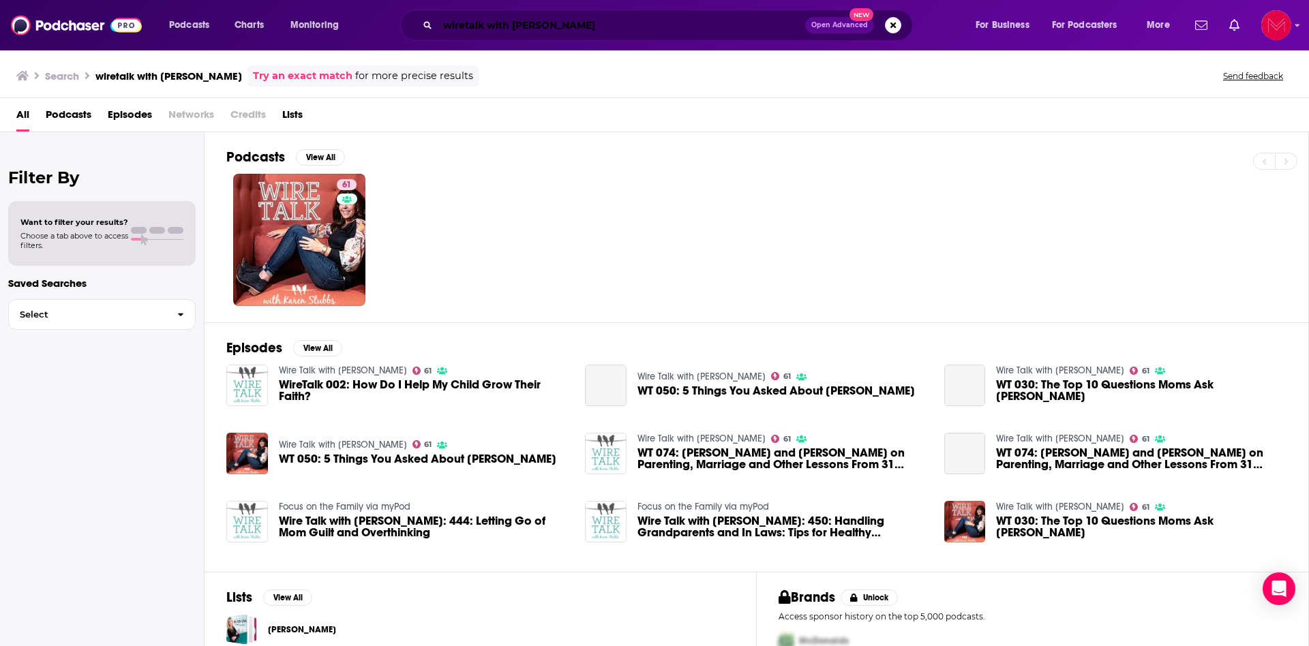
click at [464, 26] on input "wiretalk with karen" at bounding box center [621, 25] width 367 height 22
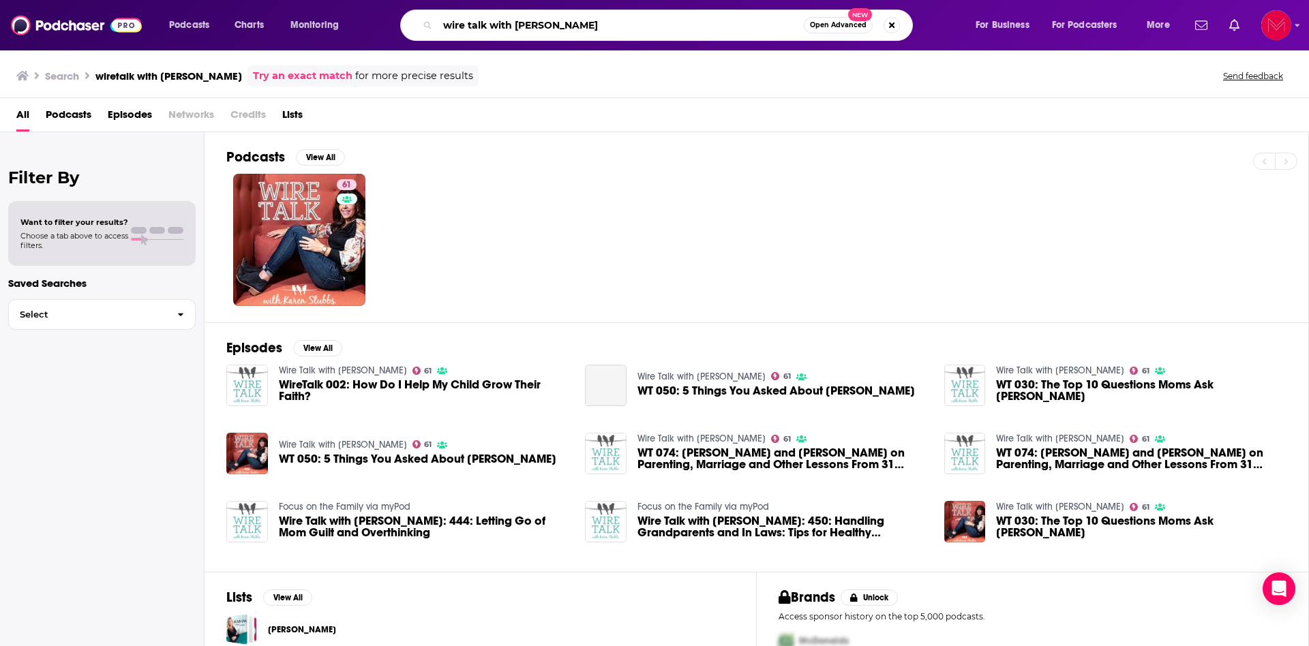
type input "wire talk with karen"
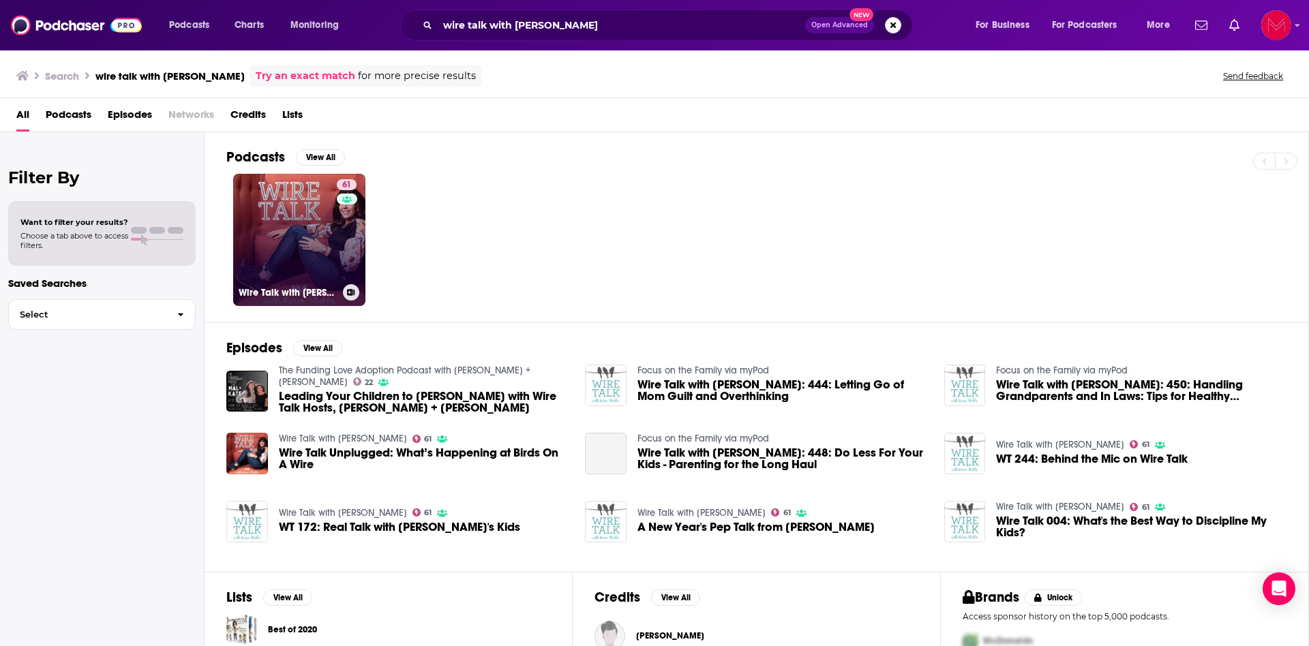
click at [286, 215] on link "61 Wire Talk with Karen Stubbs" at bounding box center [299, 240] width 132 height 132
